Goal: Task Accomplishment & Management: Use online tool/utility

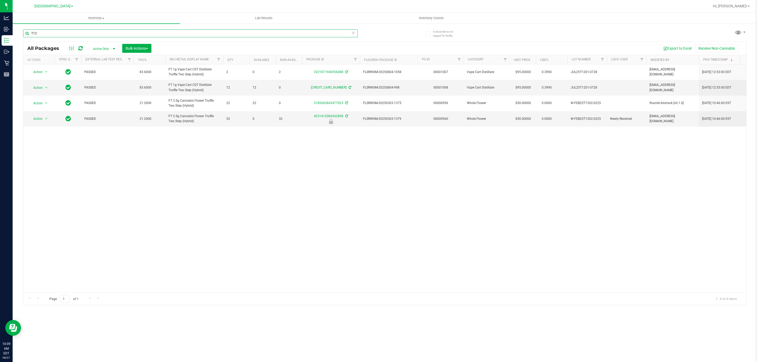
click at [117, 29] on input "T12" at bounding box center [190, 33] width 335 height 8
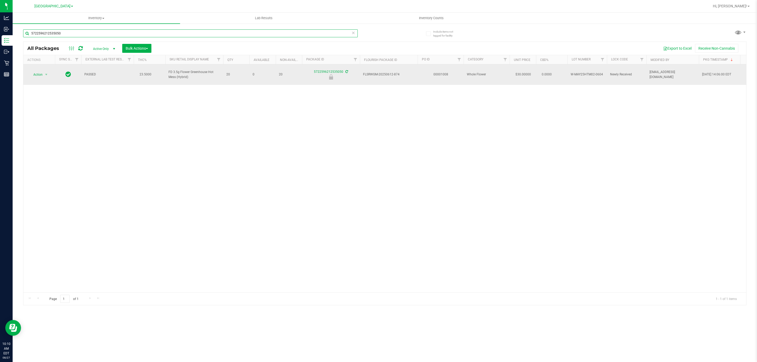
type input "5722596212535050"
click at [33, 67] on td "Action Action Edit attributes Global inventory Locate package Package audit log…" at bounding box center [39, 74] width 32 height 21
click at [42, 76] on span "Action" at bounding box center [36, 74] width 14 height 7
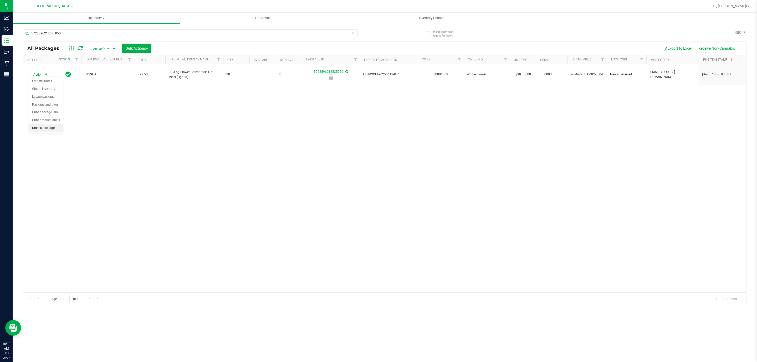
click at [45, 132] on li "Unlock package" at bounding box center [46, 128] width 34 height 8
